Goal: Navigation & Orientation: Find specific page/section

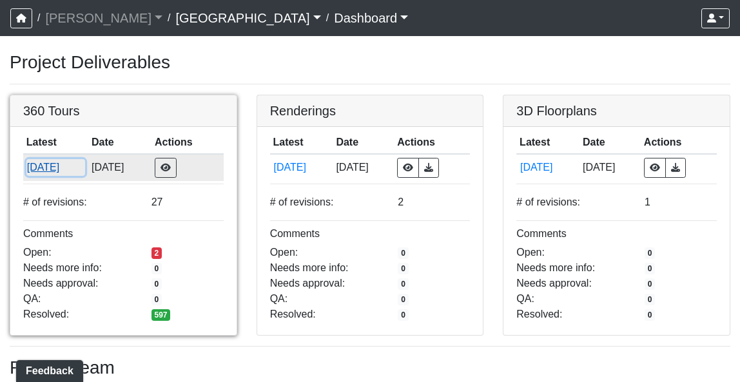
click at [48, 168] on button "[DATE]" at bounding box center [55, 167] width 59 height 17
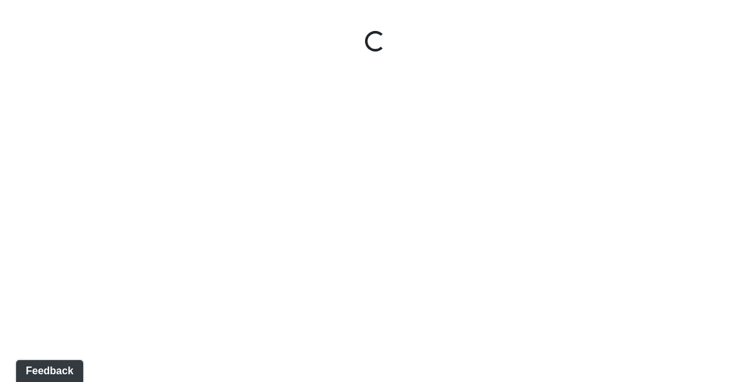
select select "gontoaMErPAtzSBVXh4ptW"
select select "h3ebyGk32eUmSzz99H473o"
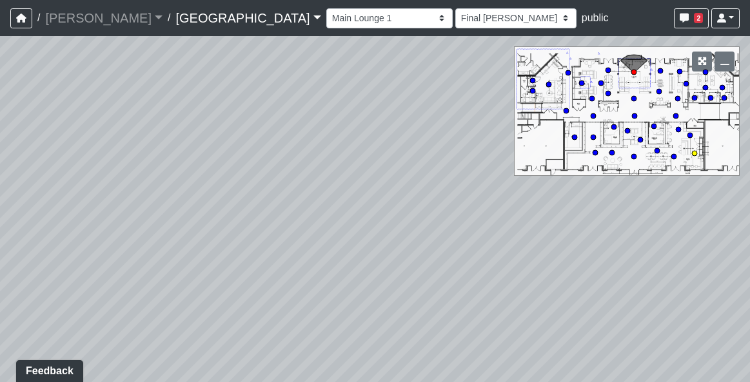
click at [693, 153] on circle at bounding box center [694, 153] width 5 height 5
select select "nLHFVUf68nqZRCDyswZxEr"
select select "h3ebyGk32eUmSzz99H473o"
